Goal: Information Seeking & Learning: Learn about a topic

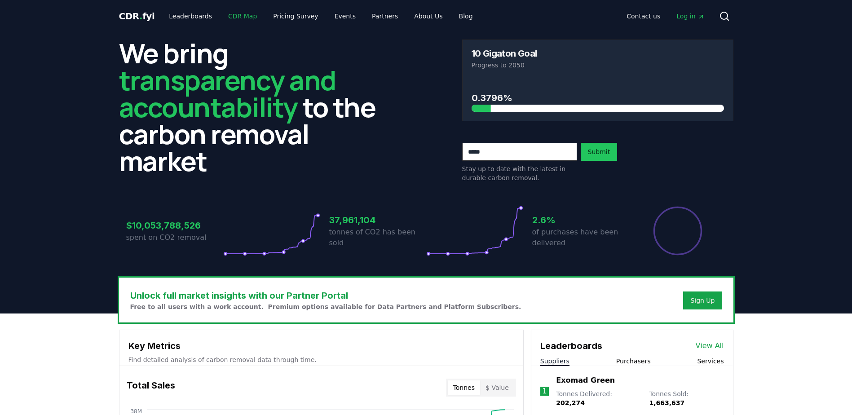
click at [234, 19] on link "CDR Map" at bounding box center [242, 16] width 43 height 16
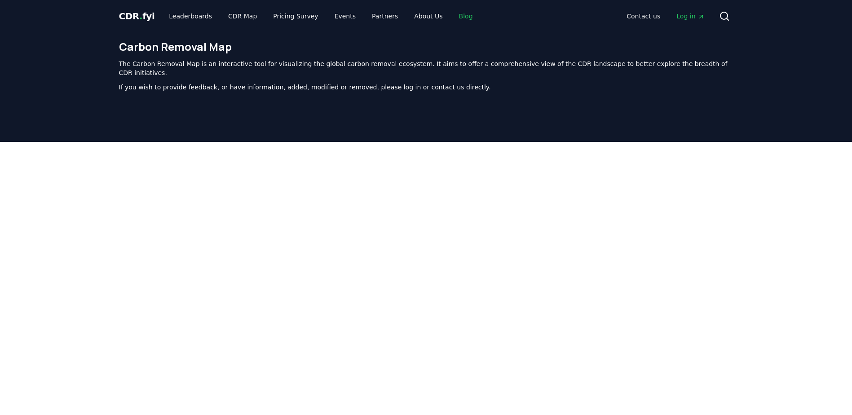
click at [454, 17] on link "Blog" at bounding box center [466, 16] width 28 height 16
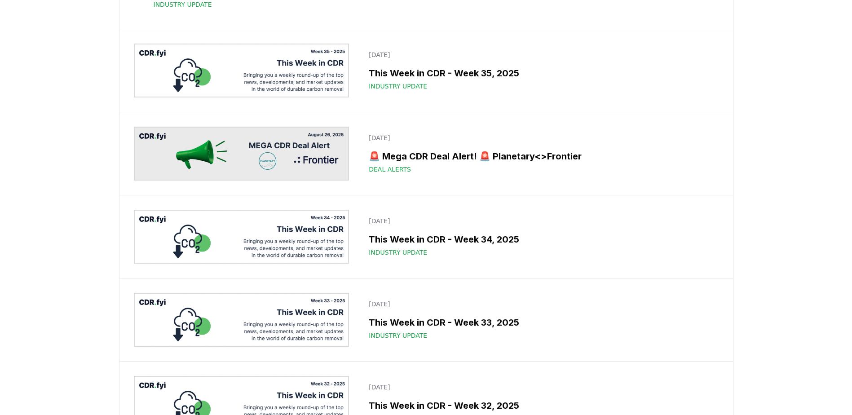
scroll to position [764, 0]
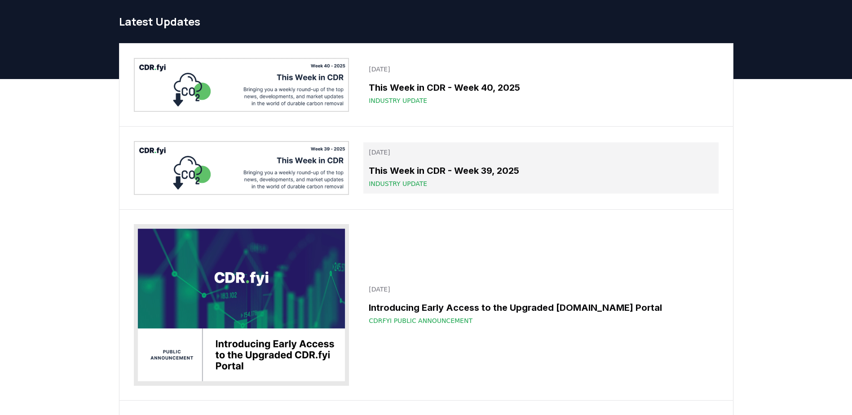
scroll to position [45, 0]
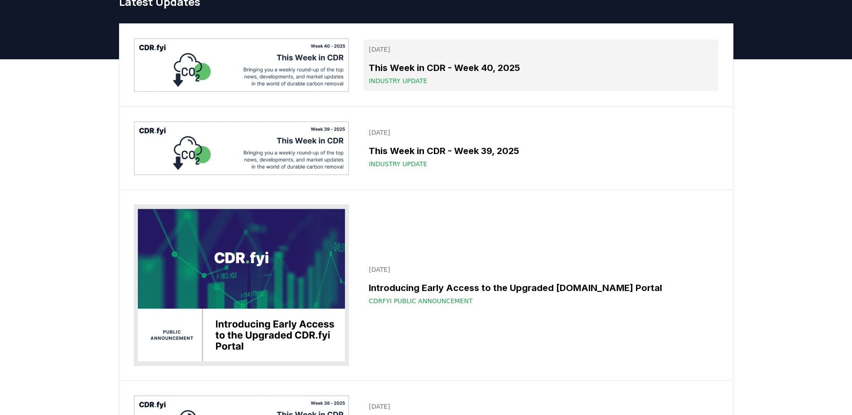
click at [456, 63] on h3 "This Week in CDR - Week 40, 2025" at bounding box center [541, 67] width 344 height 13
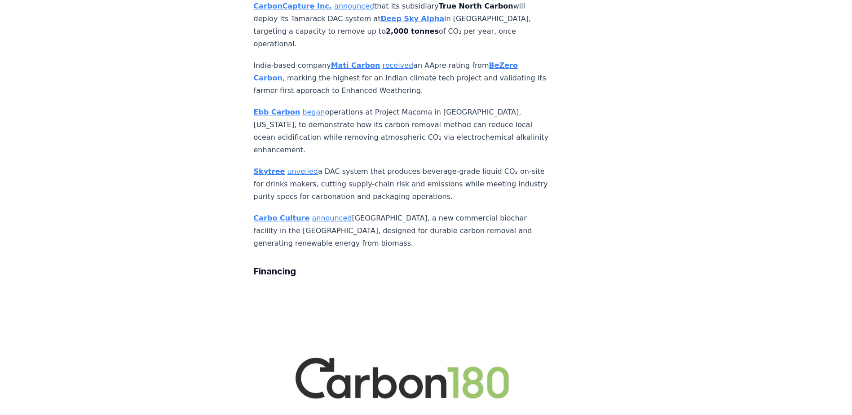
scroll to position [1662, 0]
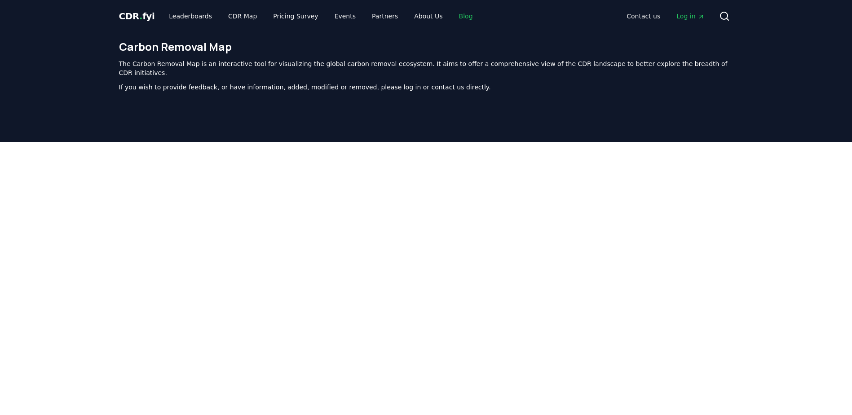
click at [452, 16] on link "Blog" at bounding box center [466, 16] width 28 height 16
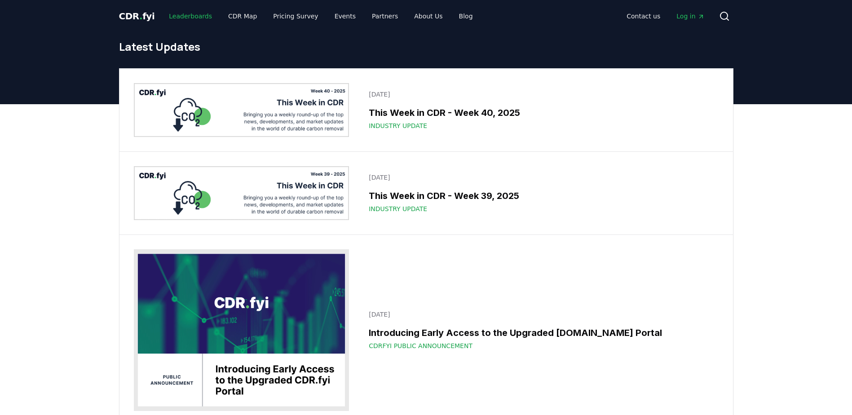
click at [193, 16] on link "Leaderboards" at bounding box center [190, 16] width 57 height 16
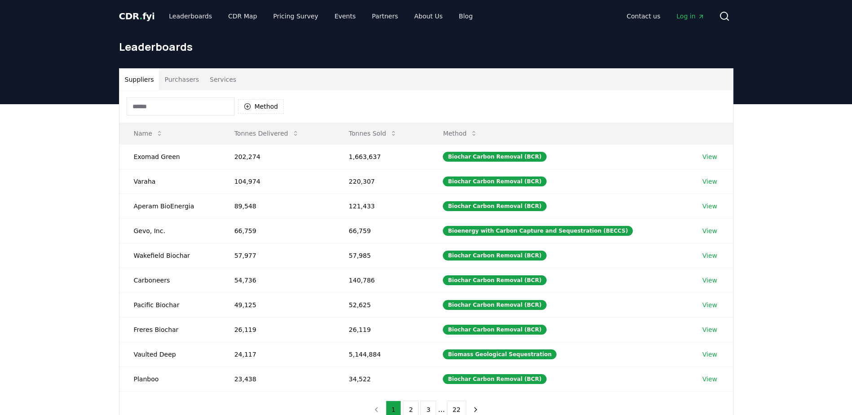
click at [146, 16] on span "CDR . fyi" at bounding box center [137, 16] width 36 height 11
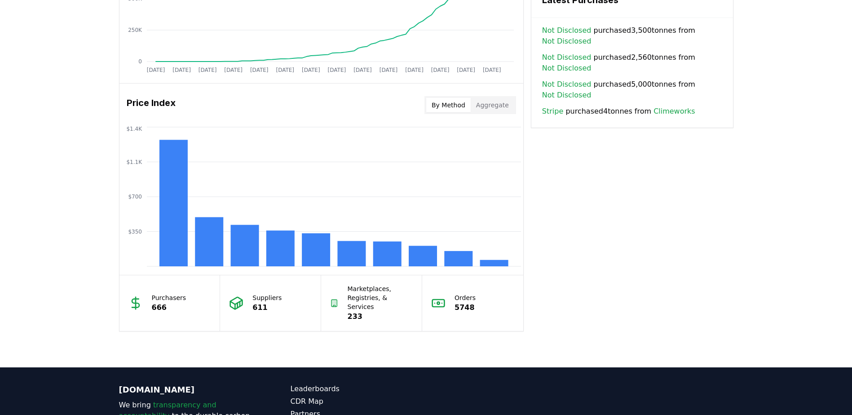
scroll to position [674, 0]
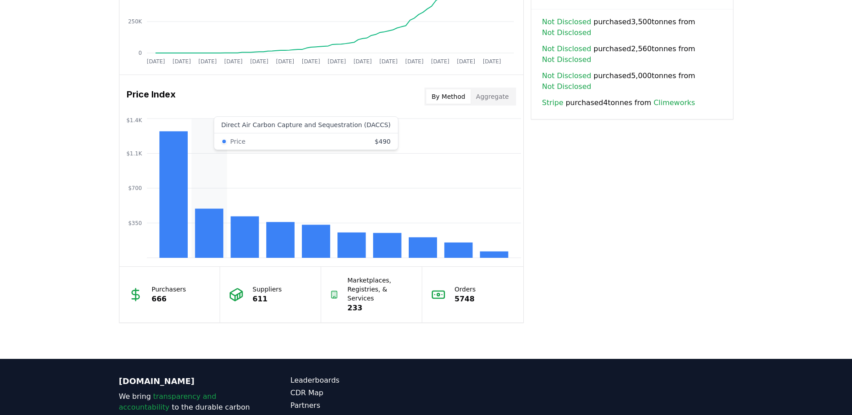
click at [220, 230] on rect at bounding box center [209, 233] width 28 height 49
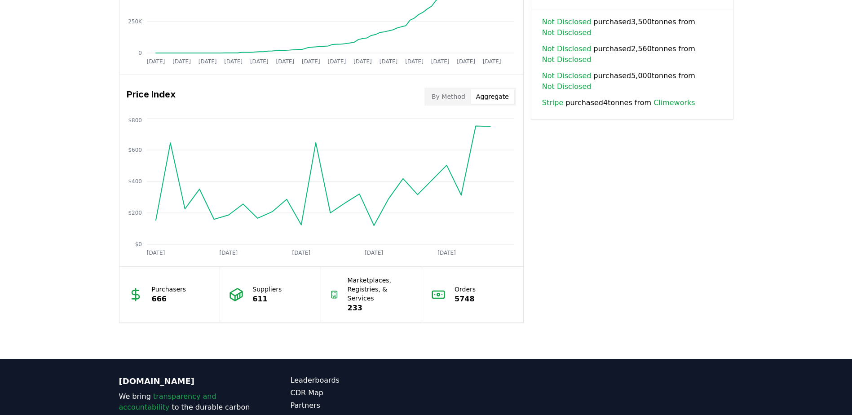
click at [514, 95] on button "Aggregate" at bounding box center [493, 96] width 44 height 14
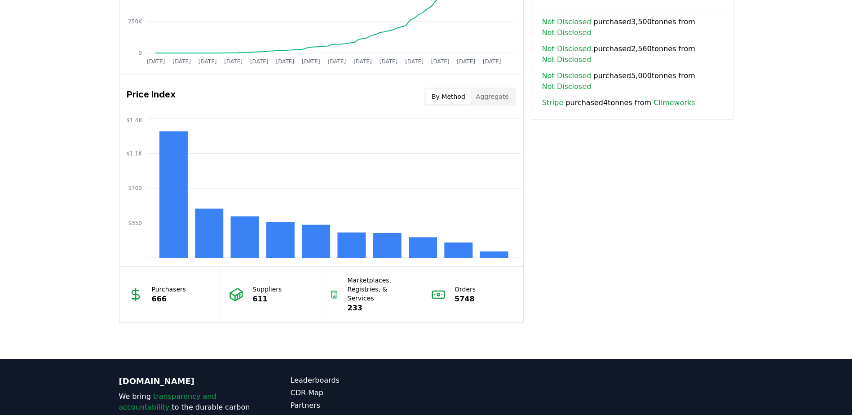
click at [464, 95] on button "By Method" at bounding box center [448, 96] width 44 height 14
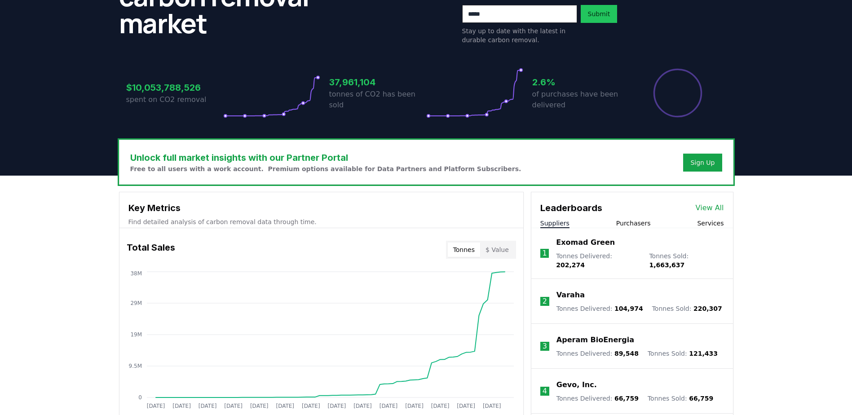
scroll to position [0, 0]
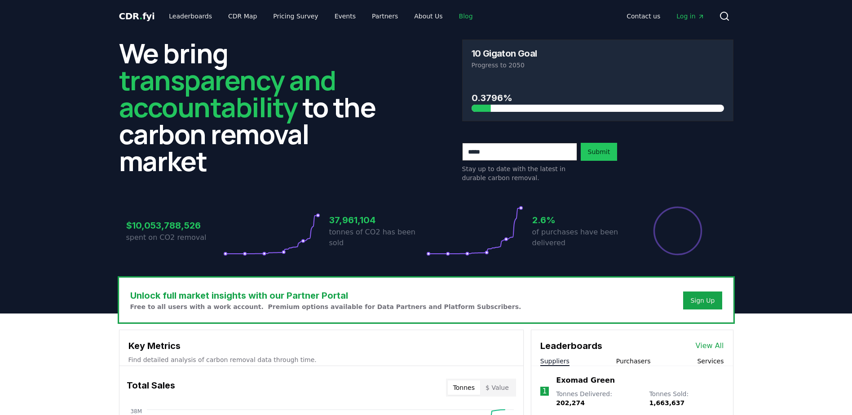
click at [452, 18] on link "Blog" at bounding box center [466, 16] width 28 height 16
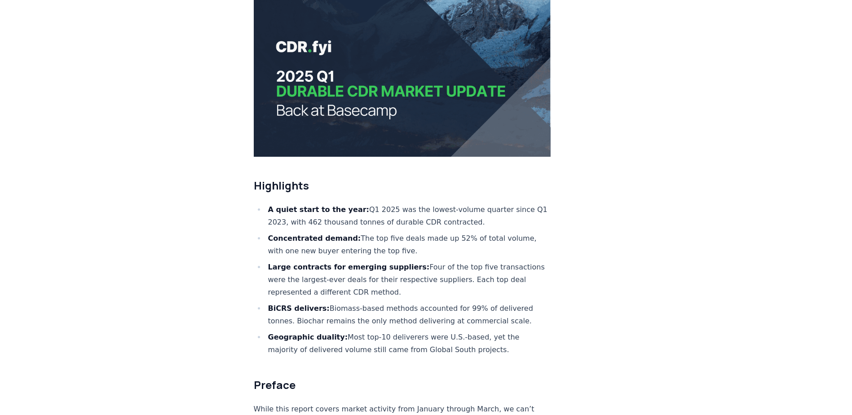
scroll to position [180, 0]
